Goal: Complete application form: Complete application form

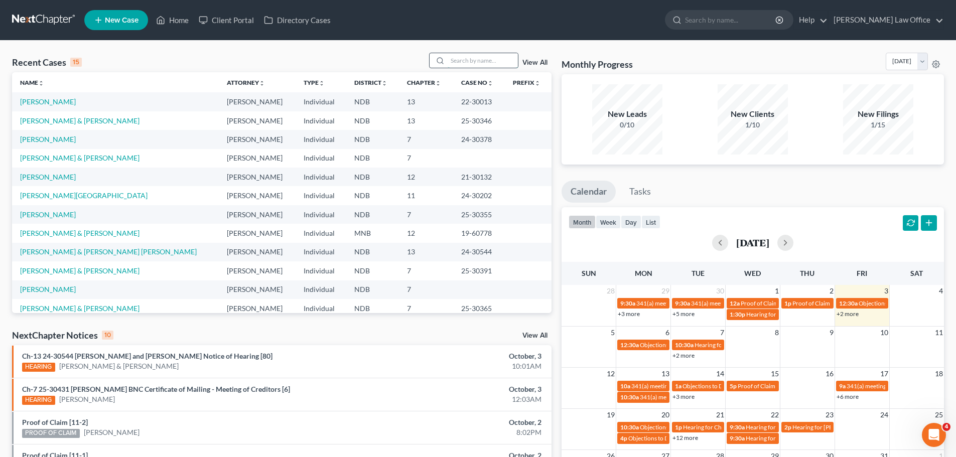
click at [460, 65] on input "search" at bounding box center [483, 60] width 70 height 15
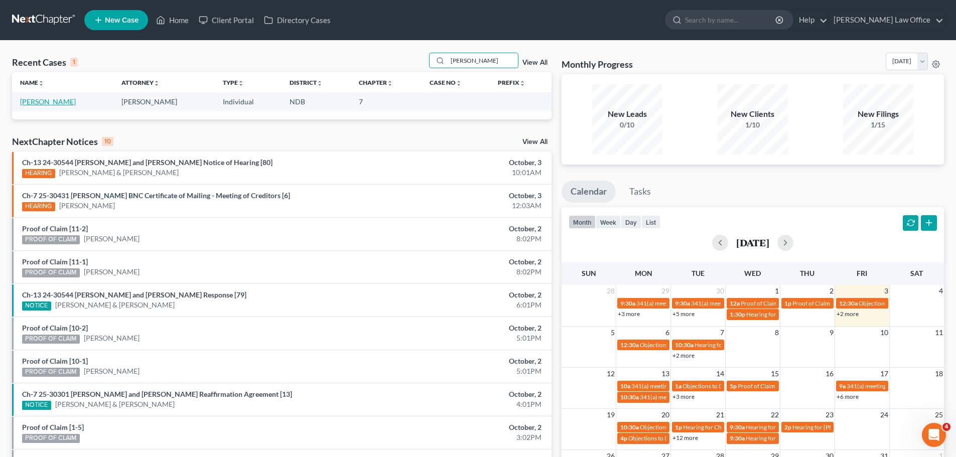
type input "[PERSON_NAME]"
click at [44, 104] on link "[PERSON_NAME]" at bounding box center [48, 101] width 56 height 9
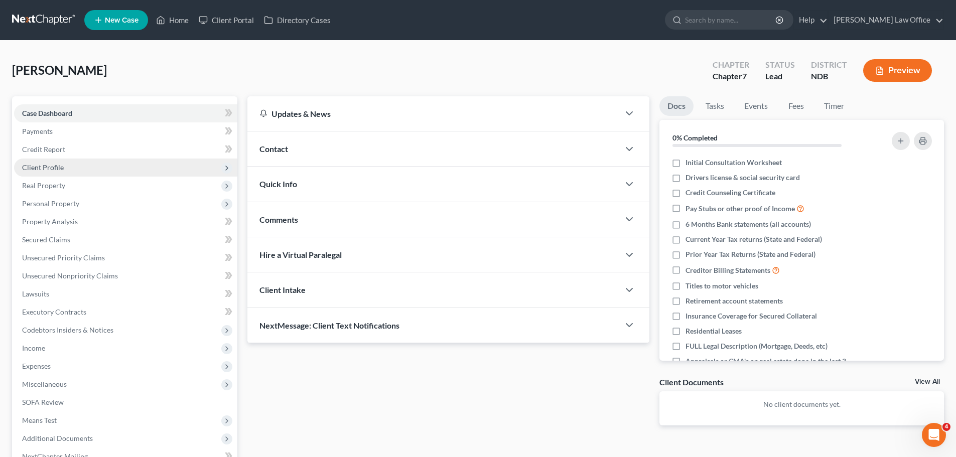
click at [43, 167] on span "Client Profile" at bounding box center [43, 167] width 42 height 9
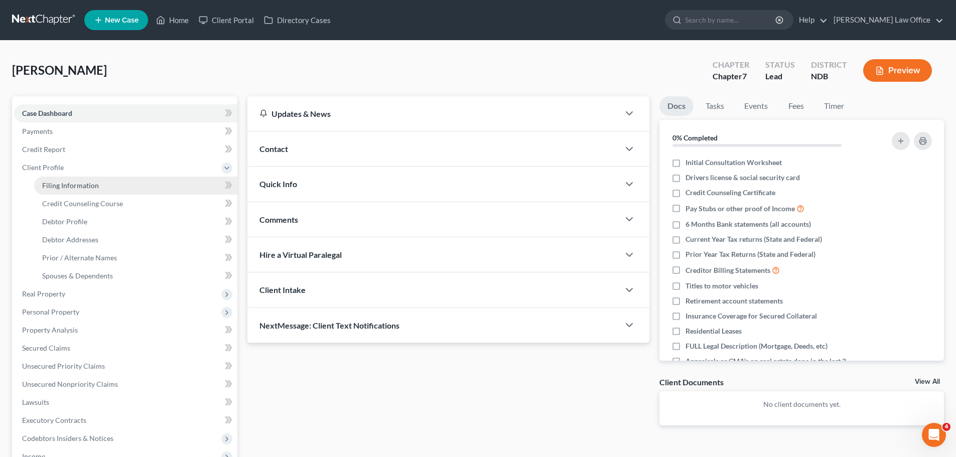
click at [71, 184] on span "Filing Information" at bounding box center [70, 185] width 57 height 9
select select "1"
select select "0"
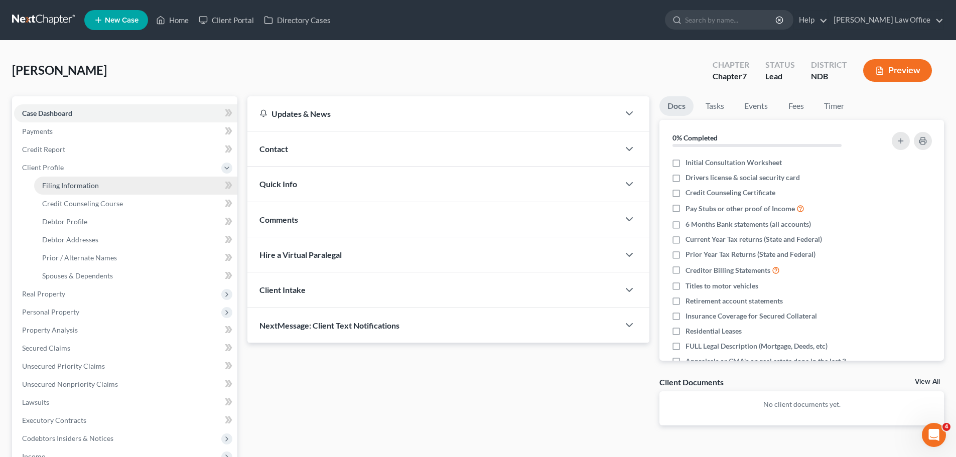
select select "29"
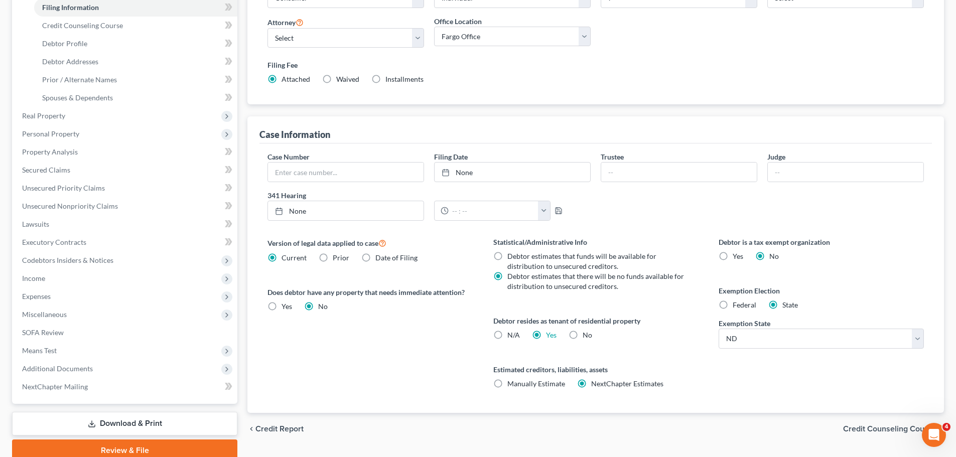
scroll to position [201, 0]
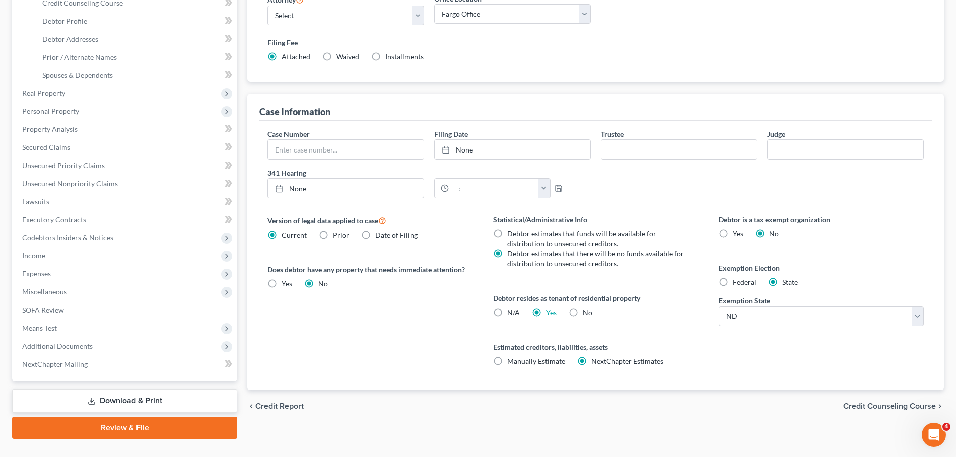
click at [886, 406] on span "Credit Counseling Course" at bounding box center [889, 406] width 93 height 8
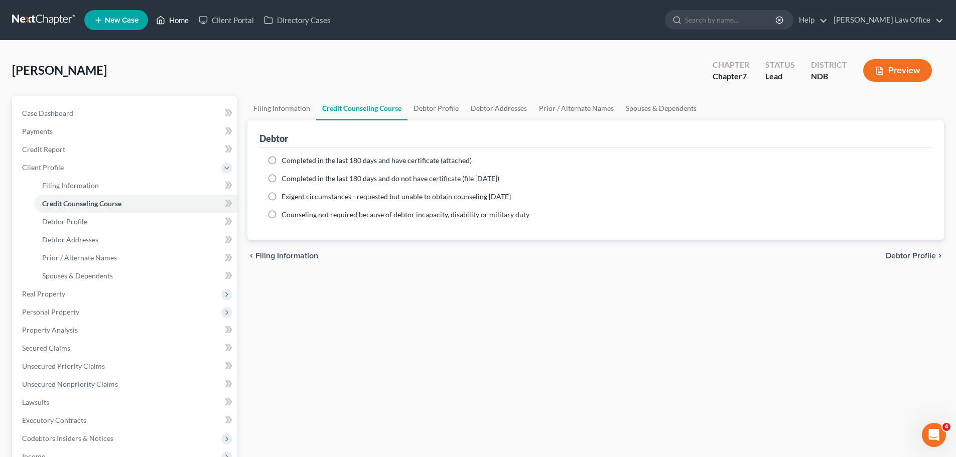
click at [174, 18] on link "Home" at bounding box center [172, 20] width 43 height 18
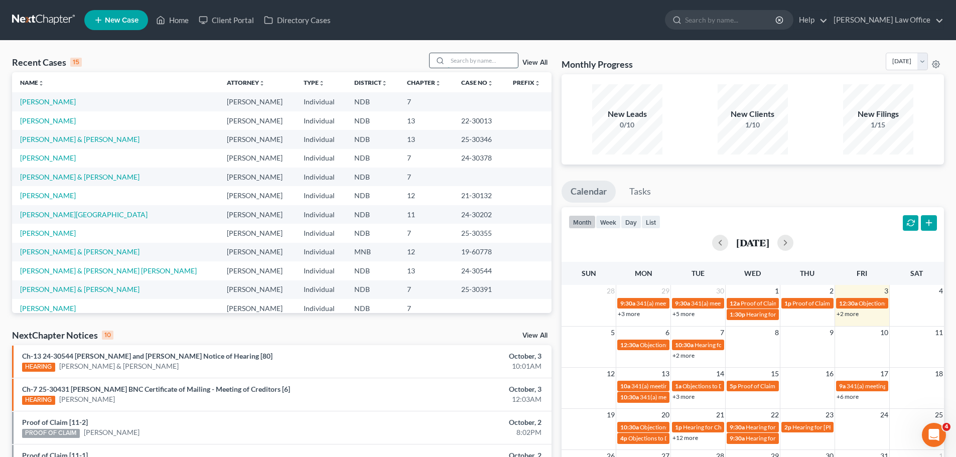
click at [456, 61] on input "search" at bounding box center [483, 60] width 70 height 15
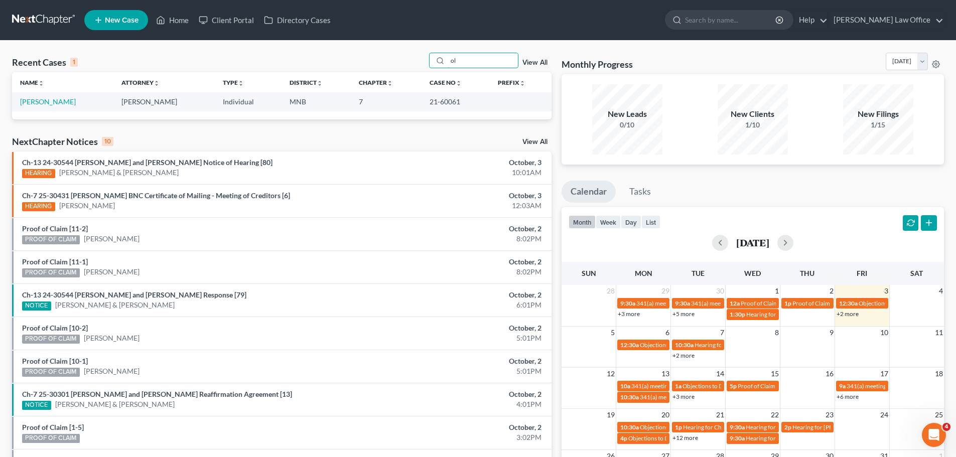
type input "o"
type input "auser"
click at [51, 102] on link "[PERSON_NAME] & [PERSON_NAME]" at bounding box center [79, 101] width 119 height 9
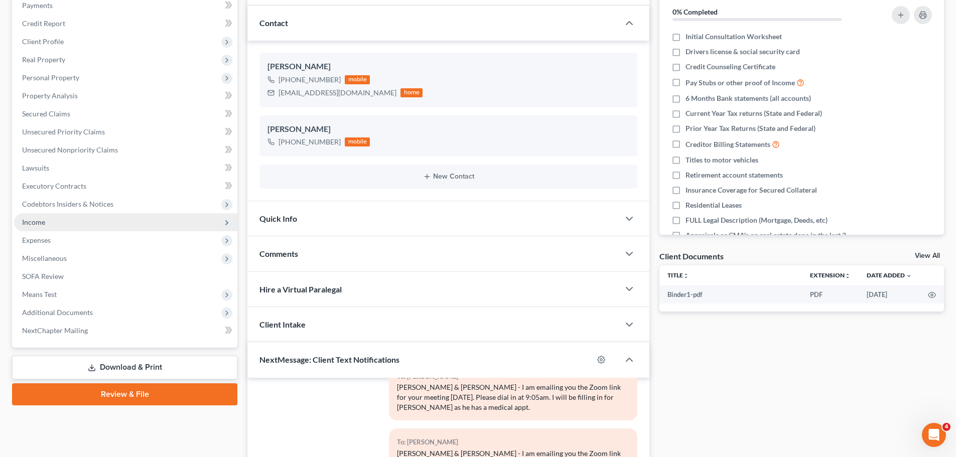
scroll to position [151, 0]
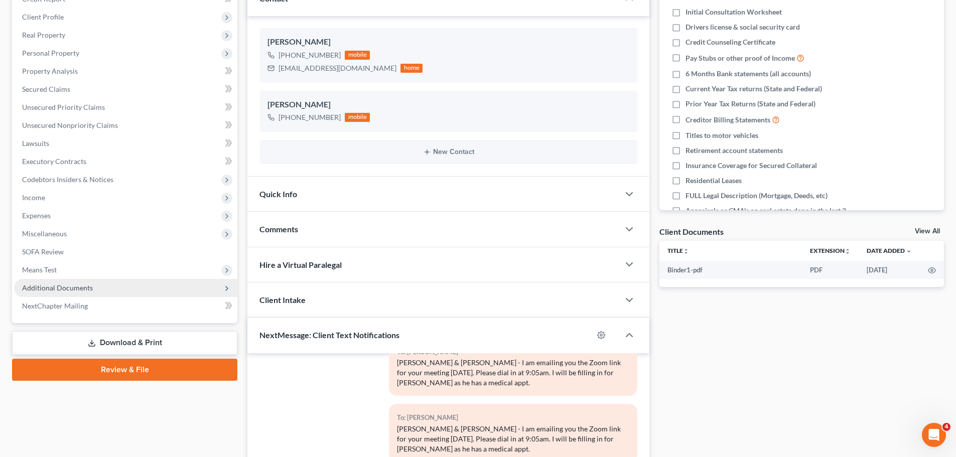
click at [46, 288] on span "Additional Documents" at bounding box center [57, 287] width 71 height 9
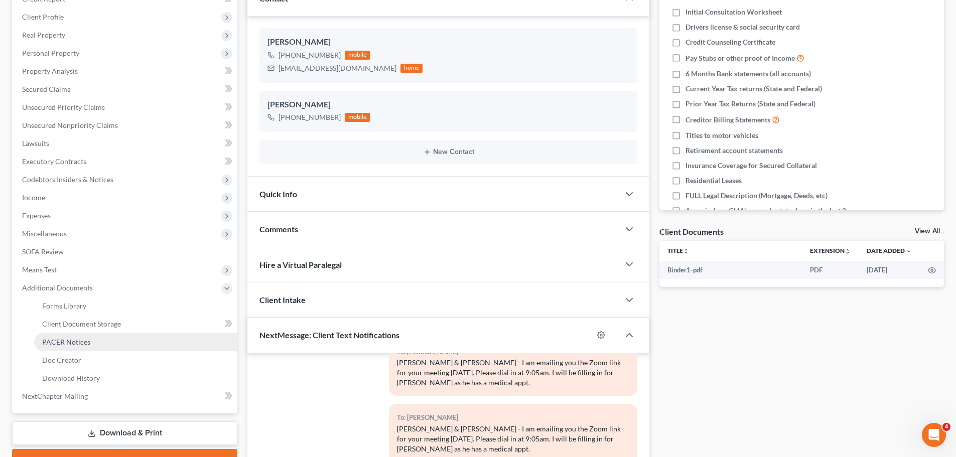
click at [67, 343] on span "PACER Notices" at bounding box center [66, 342] width 48 height 9
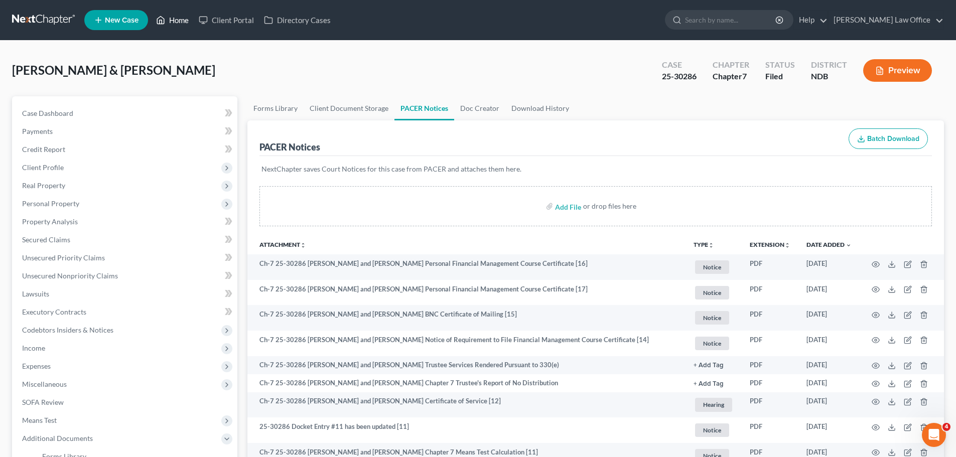
click at [166, 19] on link "Home" at bounding box center [172, 20] width 43 height 18
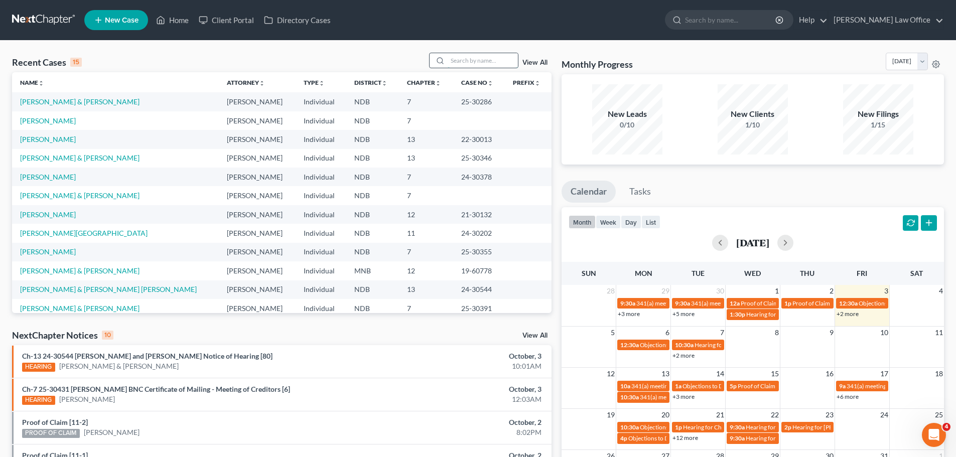
click at [483, 60] on input "search" at bounding box center [483, 60] width 70 height 15
type input "c"
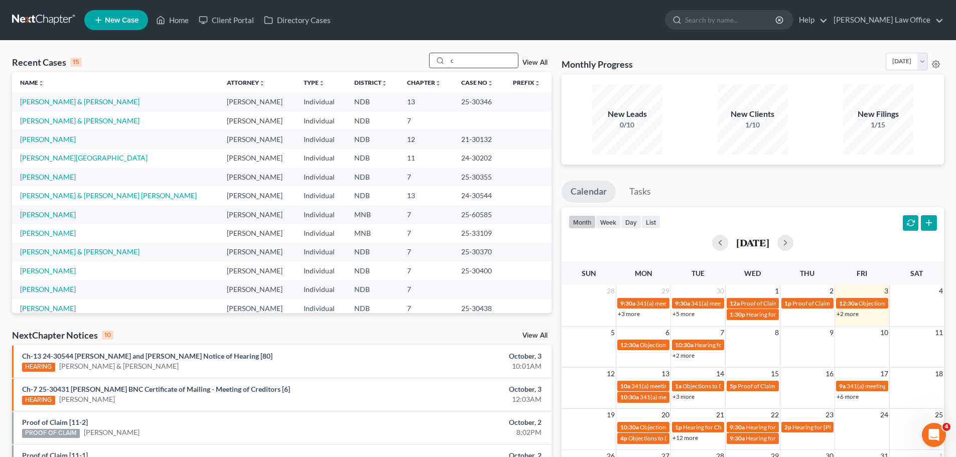
click at [481, 59] on input "c" at bounding box center [483, 60] width 70 height 15
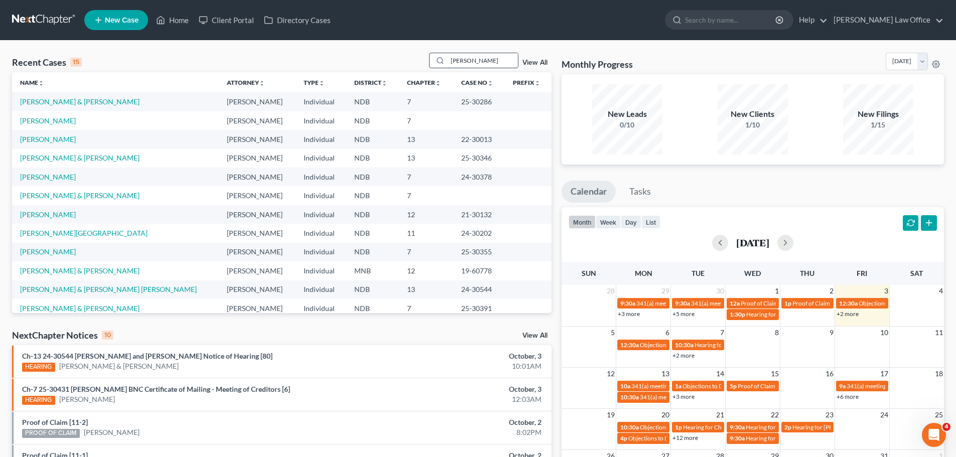
type input "[PERSON_NAME]"
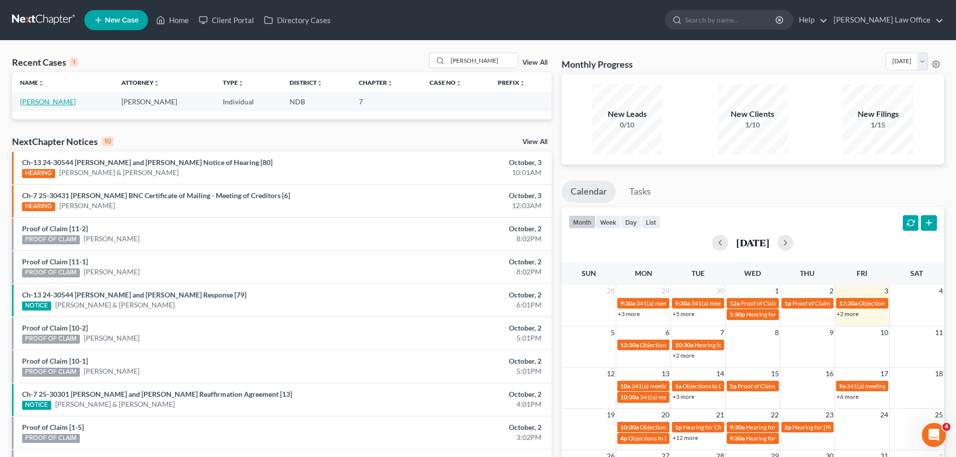
click at [27, 103] on link "[PERSON_NAME]" at bounding box center [48, 101] width 56 height 9
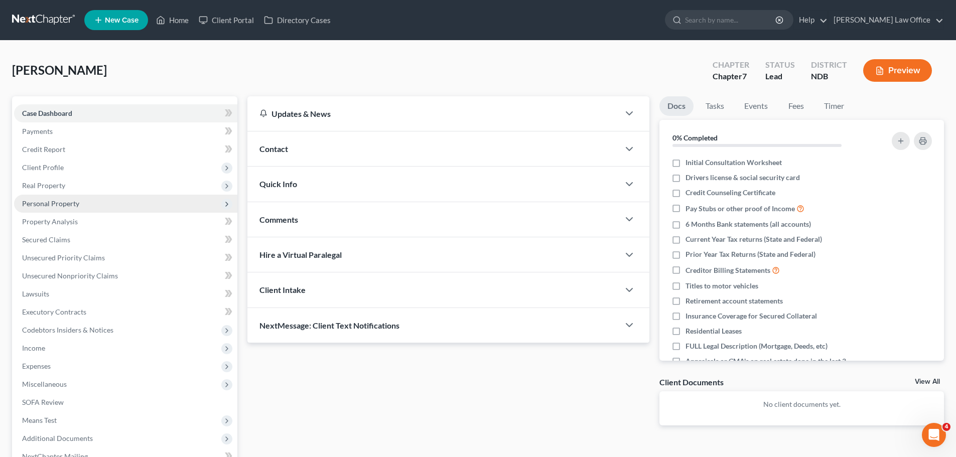
click at [54, 205] on span "Personal Property" at bounding box center [50, 203] width 57 height 9
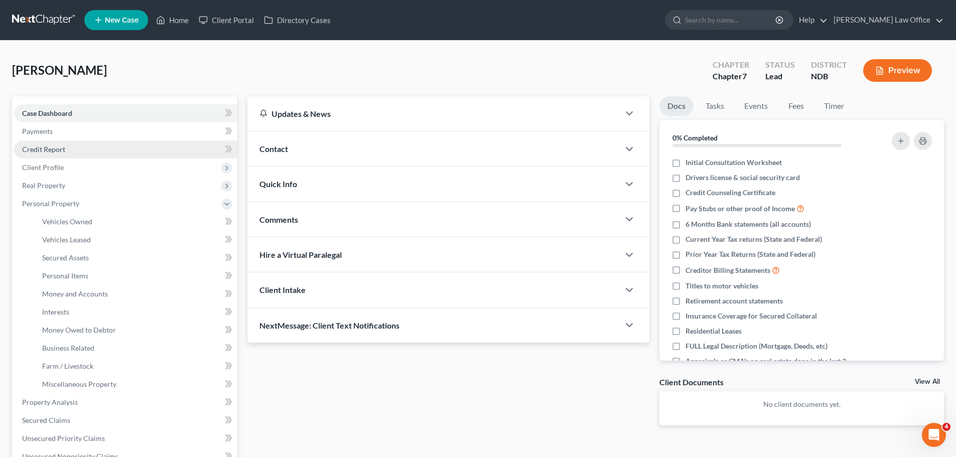
click at [45, 148] on span "Credit Report" at bounding box center [43, 149] width 43 height 9
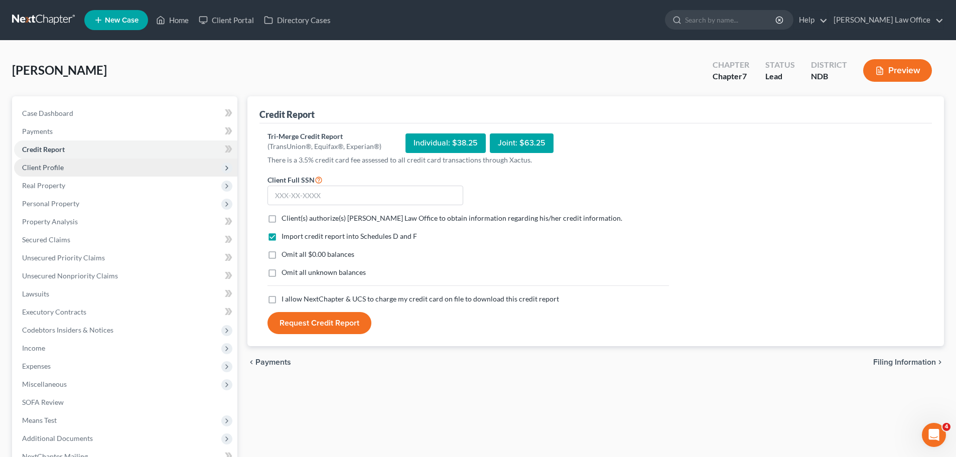
click at [47, 169] on span "Client Profile" at bounding box center [43, 167] width 42 height 9
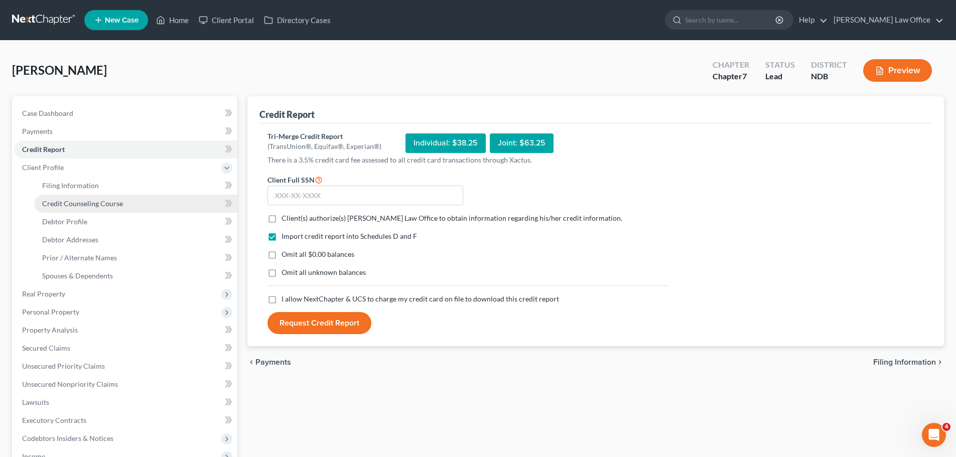
click at [81, 206] on span "Credit Counseling Course" at bounding box center [82, 203] width 81 height 9
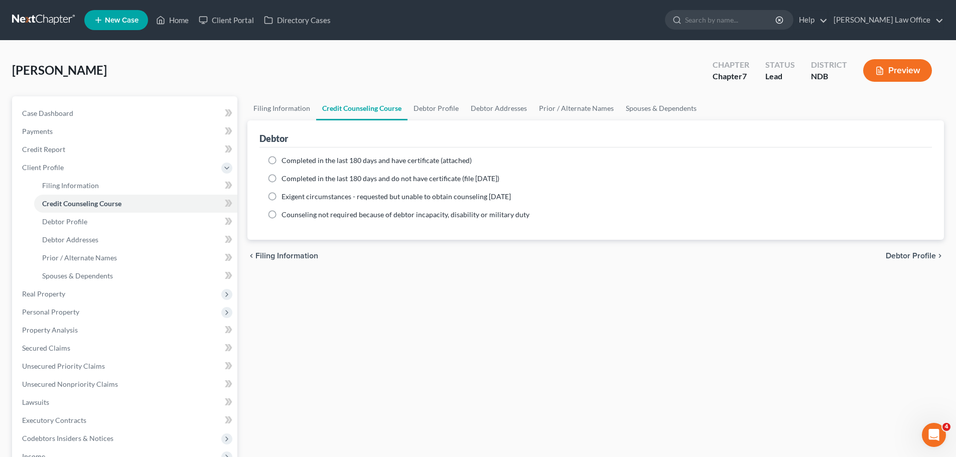
click at [281, 160] on label "Completed in the last 180 days and have certificate (attached)" at bounding box center [376, 161] width 190 height 10
click at [285, 160] on input "Completed in the last 180 days and have certificate (attached)" at bounding box center [288, 159] width 7 height 7
radio input "true"
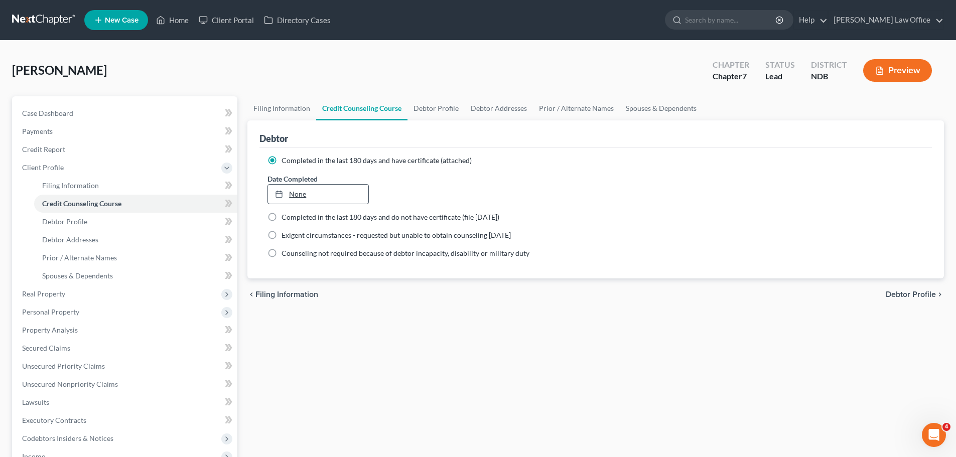
type input "[DATE]"
click at [298, 196] on link "[DATE]" at bounding box center [318, 194] width 100 height 19
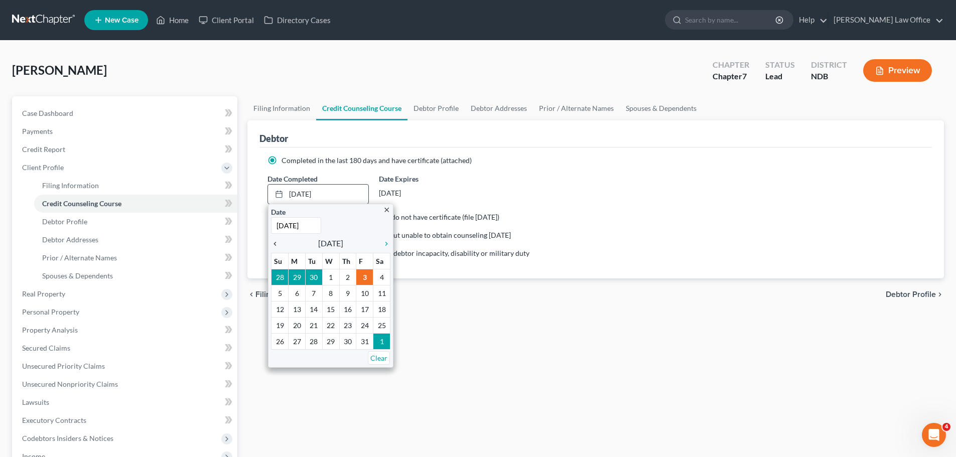
click at [273, 242] on icon "chevron_left" at bounding box center [277, 244] width 13 height 8
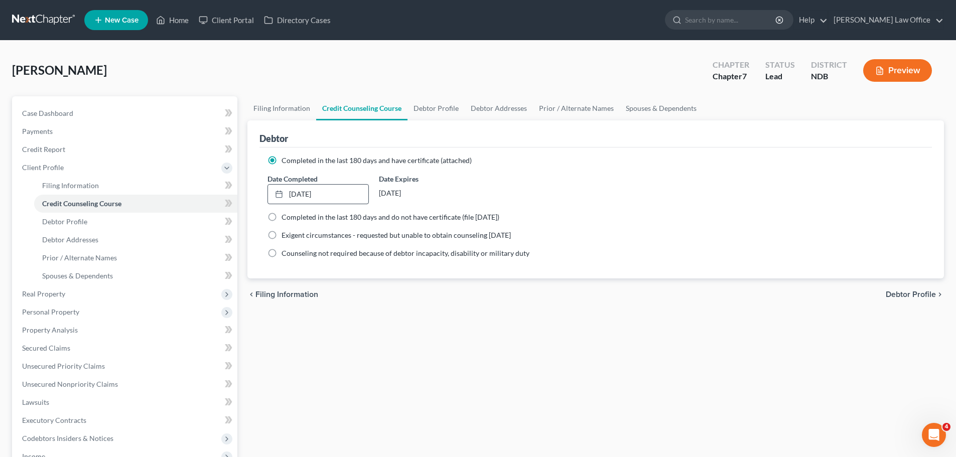
click at [915, 293] on span "Debtor Profile" at bounding box center [910, 294] width 50 height 8
select select "0"
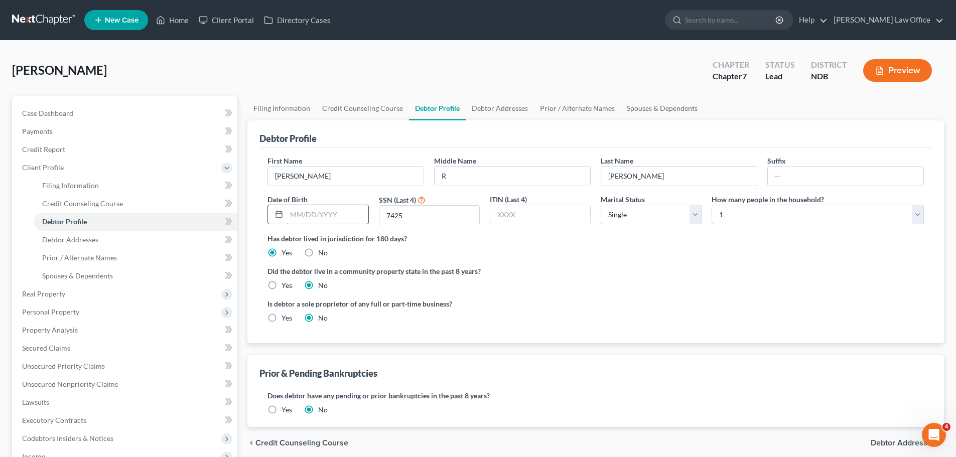
click at [311, 220] on input "text" at bounding box center [326, 214] width 81 height 19
type input "[DATE]"
click at [491, 109] on link "Debtor Addresses" at bounding box center [500, 108] width 68 height 24
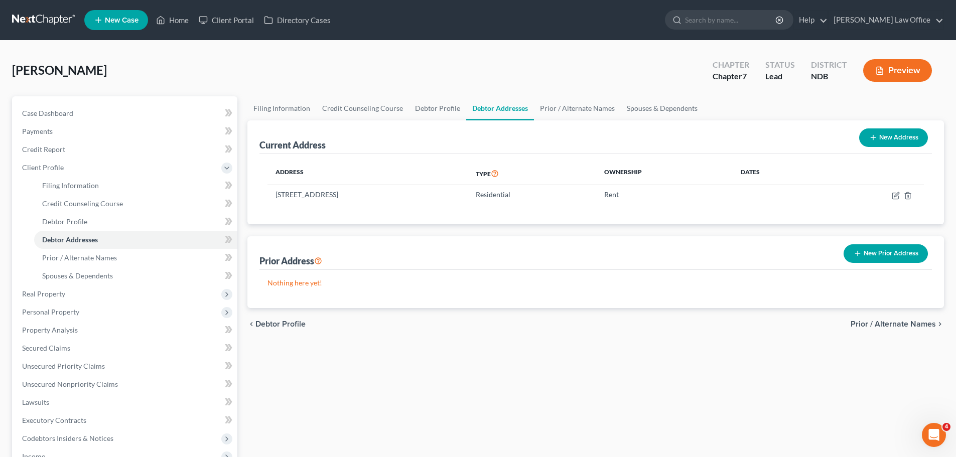
drag, startPoint x: 759, startPoint y: 85, endPoint x: 718, endPoint y: 86, distance: 41.2
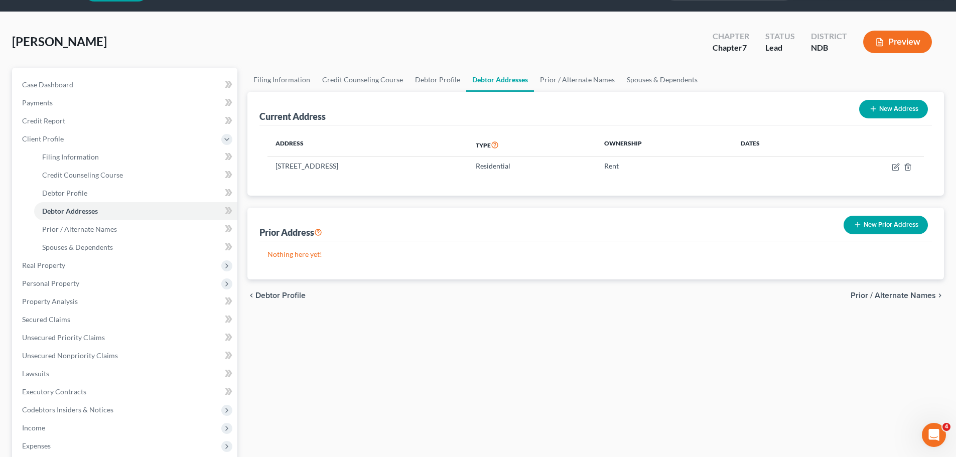
scroll to position [50, 0]
